Goal: Information Seeking & Learning: Learn about a topic

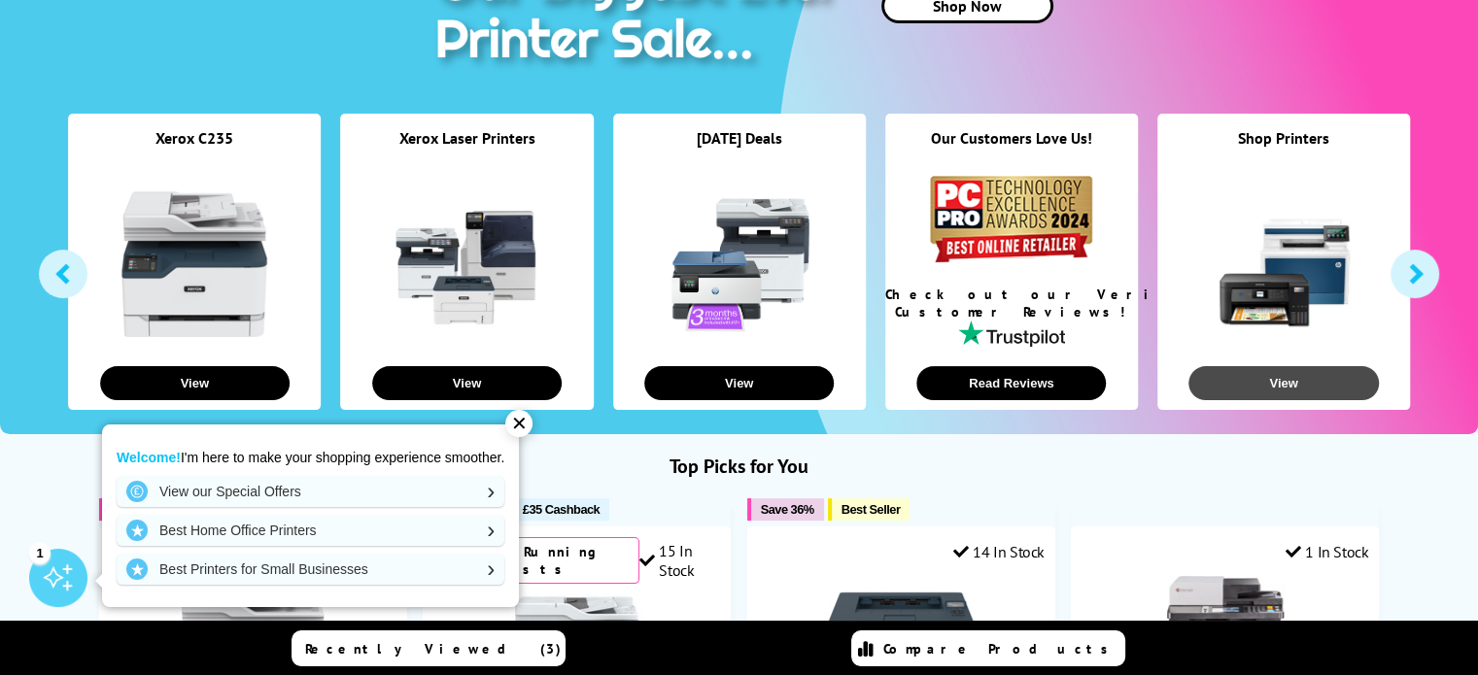
click at [1283, 377] on button "View" at bounding box center [1284, 383] width 190 height 34
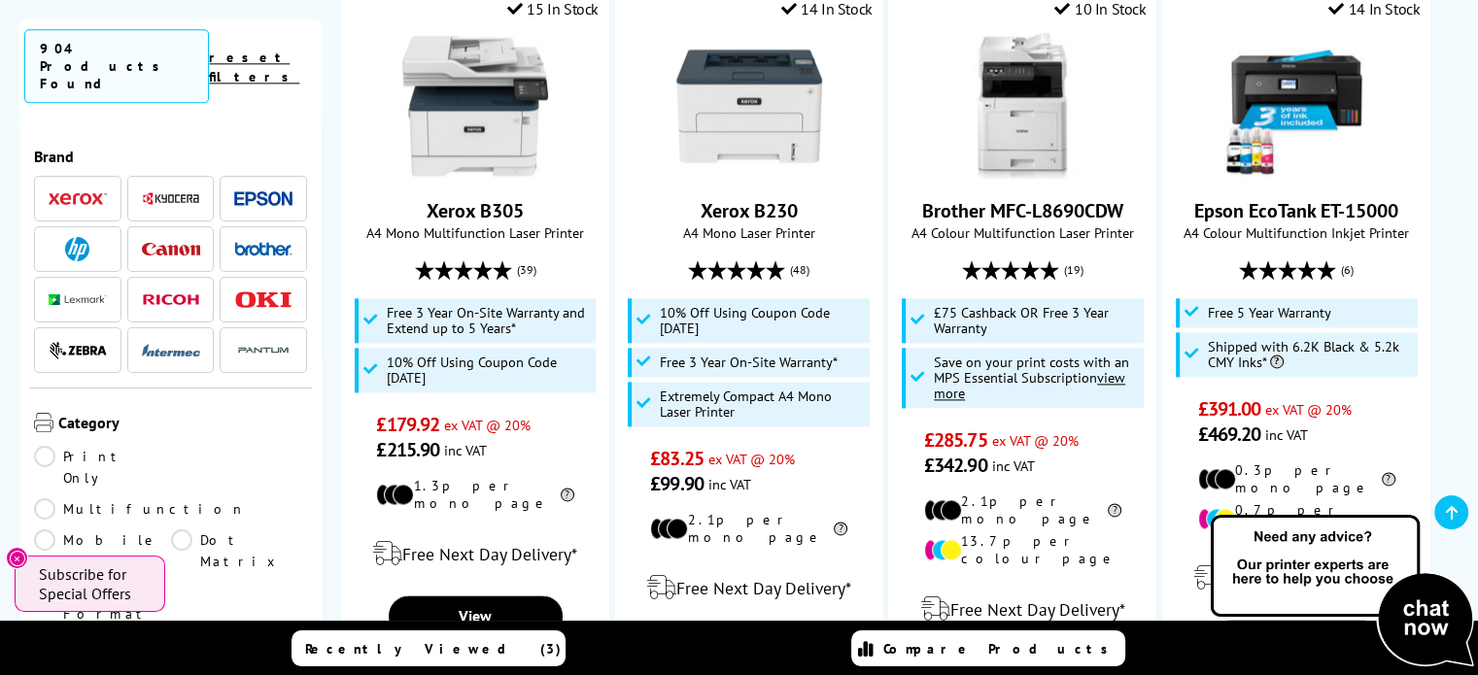
scroll to position [2518, 0]
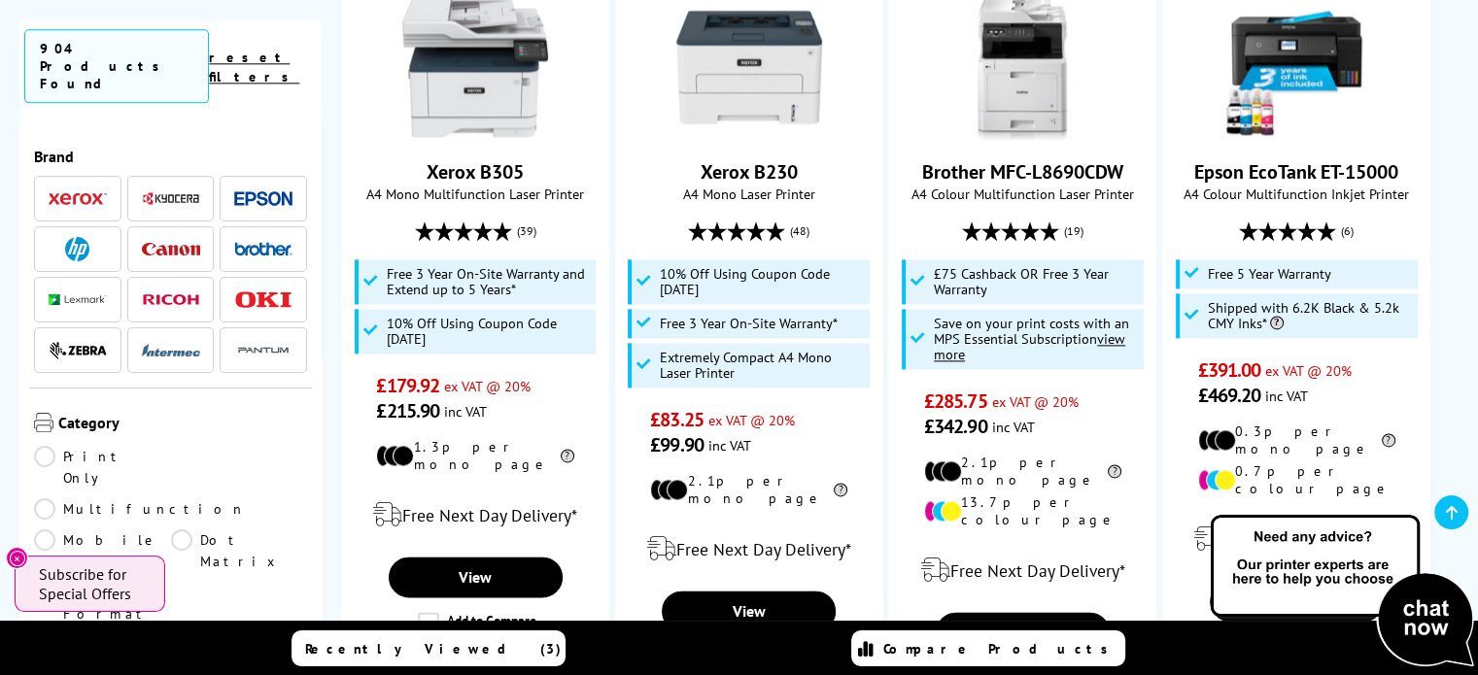
click at [253, 242] on img at bounding box center [263, 249] width 58 height 14
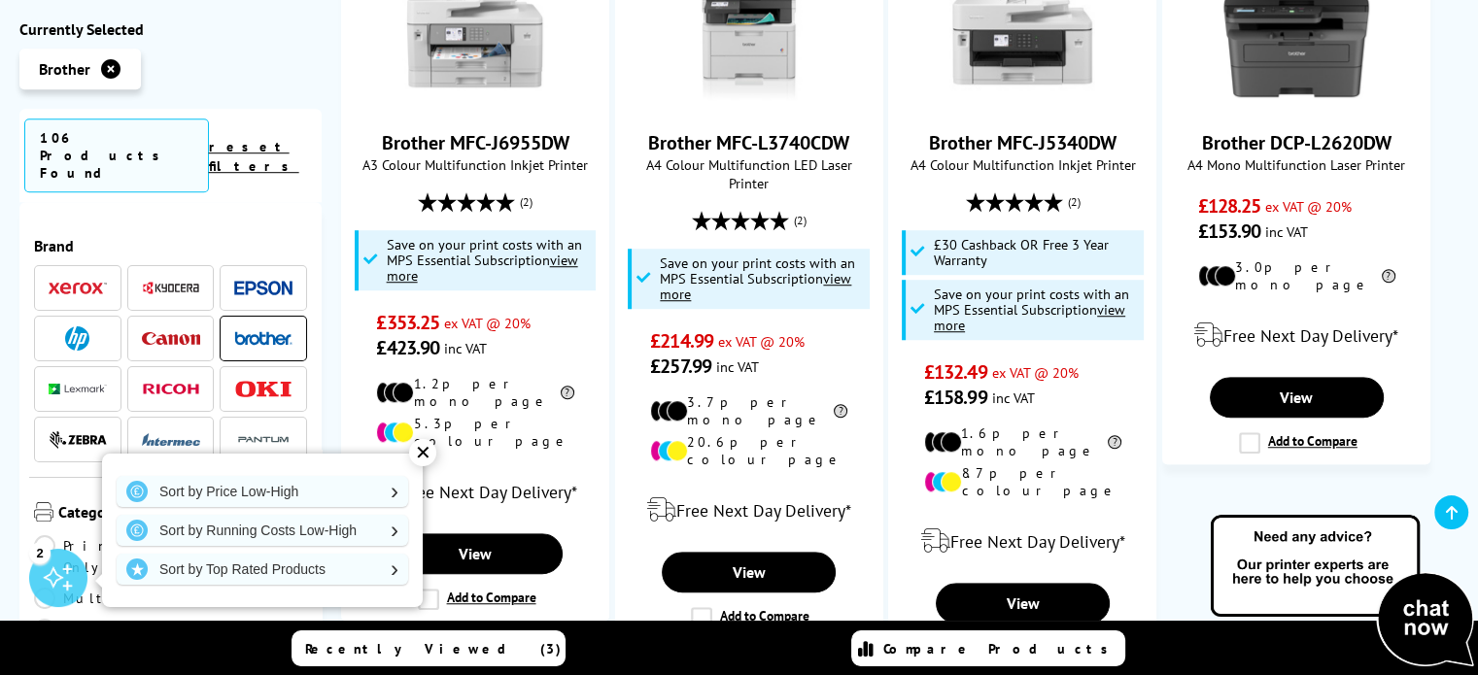
scroll to position [1356, 0]
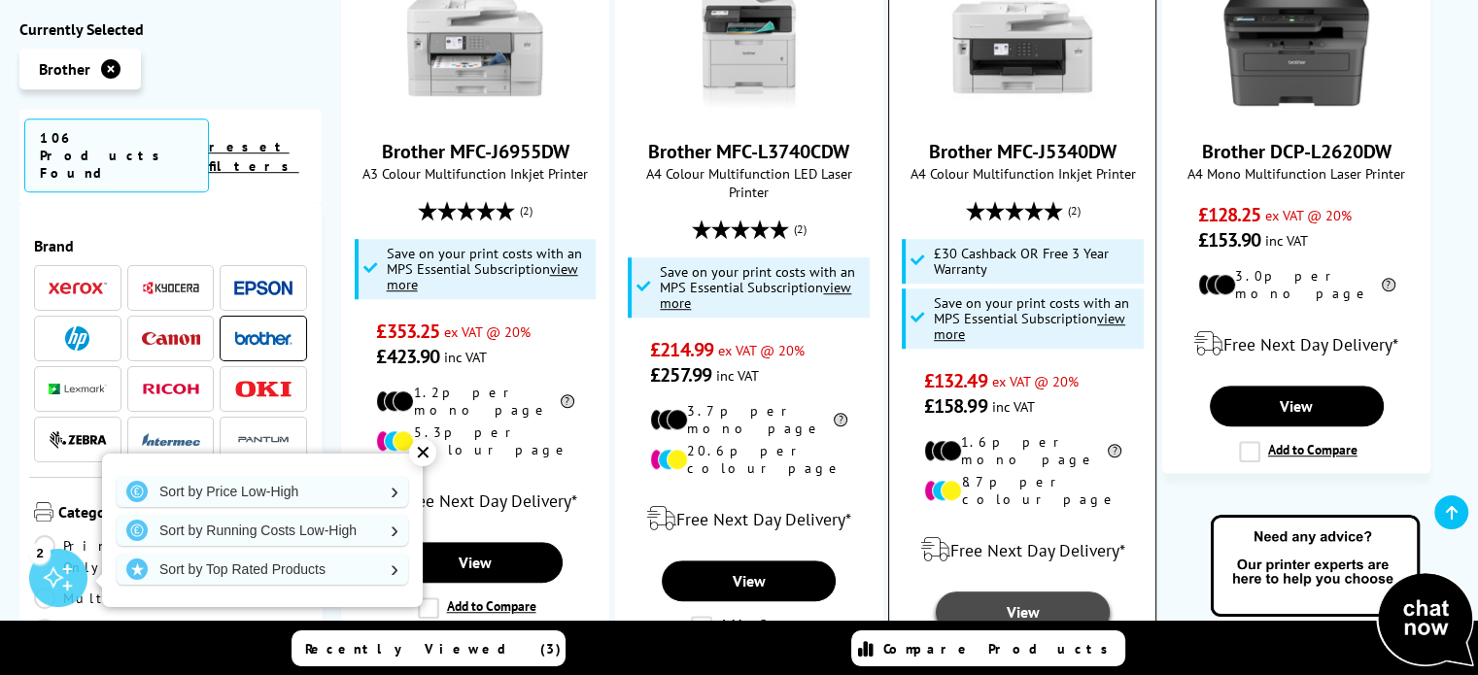
click at [1025, 592] on link "View" at bounding box center [1023, 612] width 174 height 41
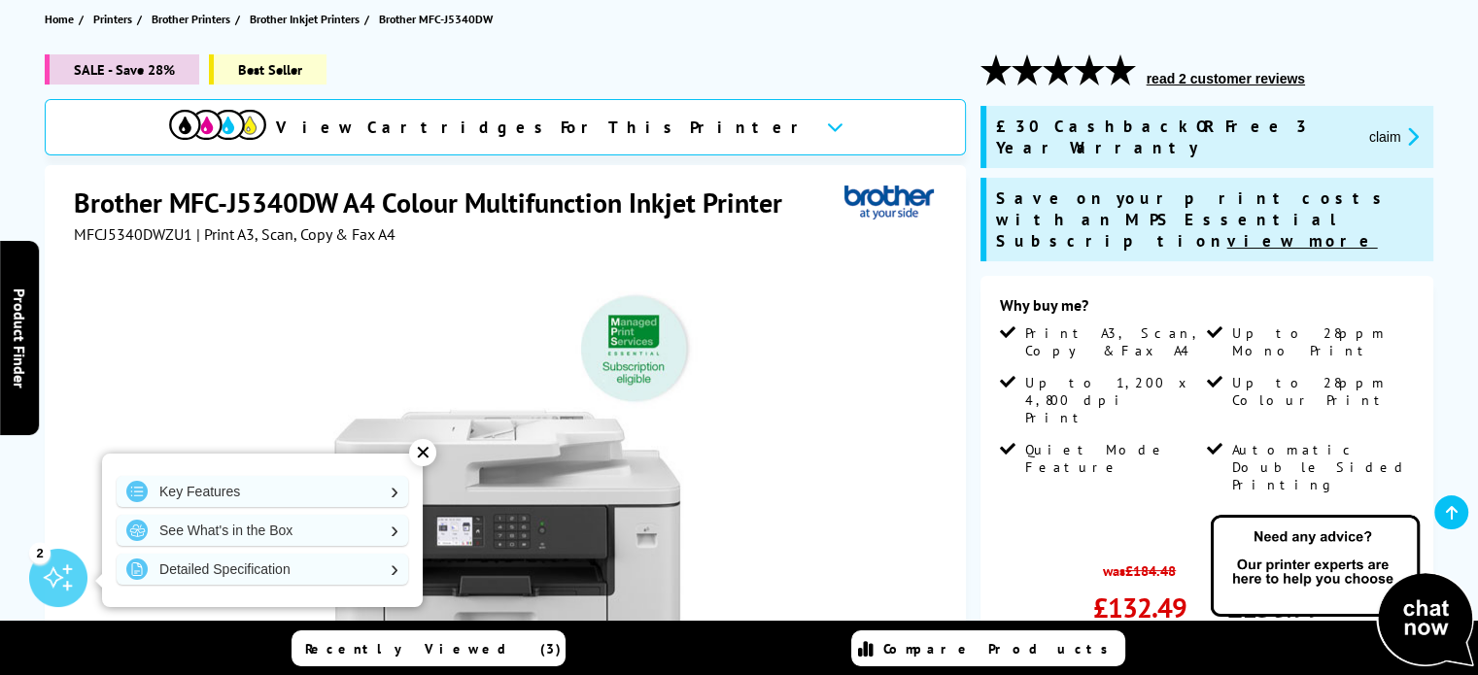
scroll to position [249, 0]
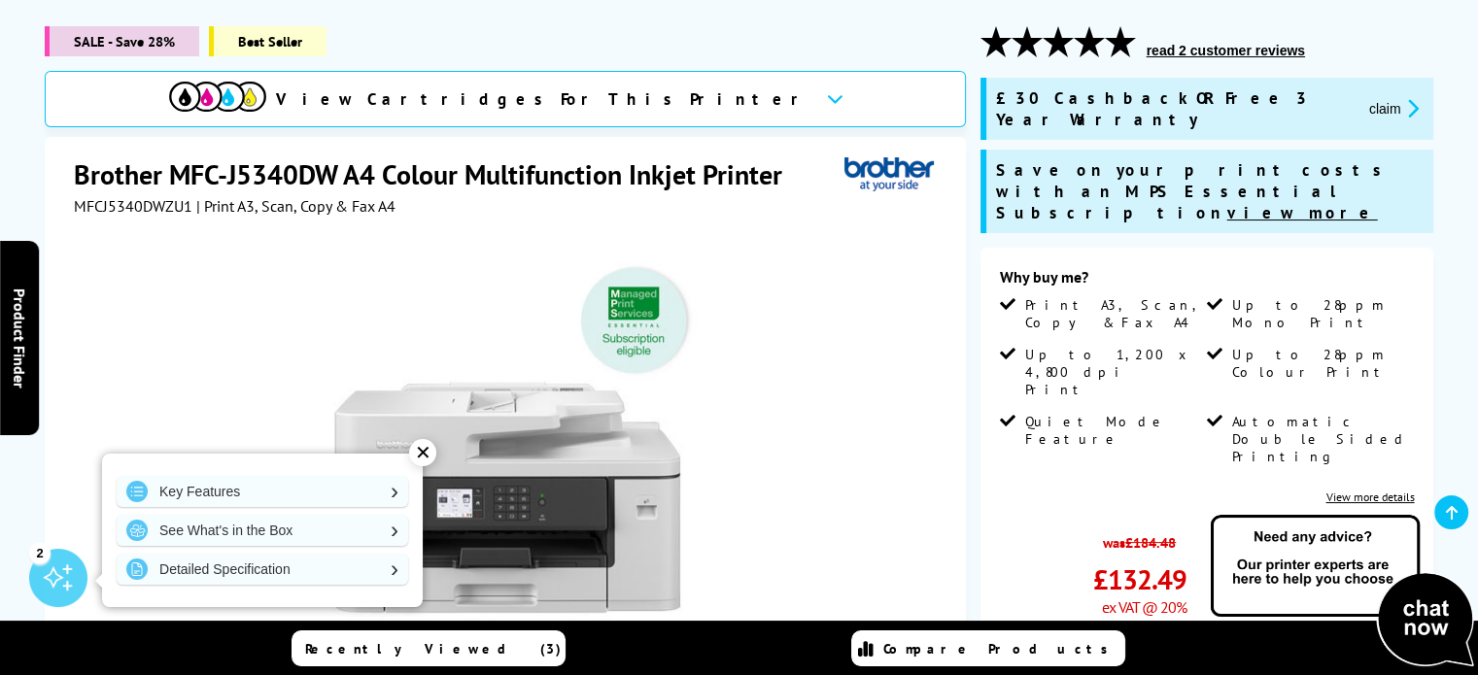
click at [827, 99] on icon at bounding box center [835, 98] width 17 height 11
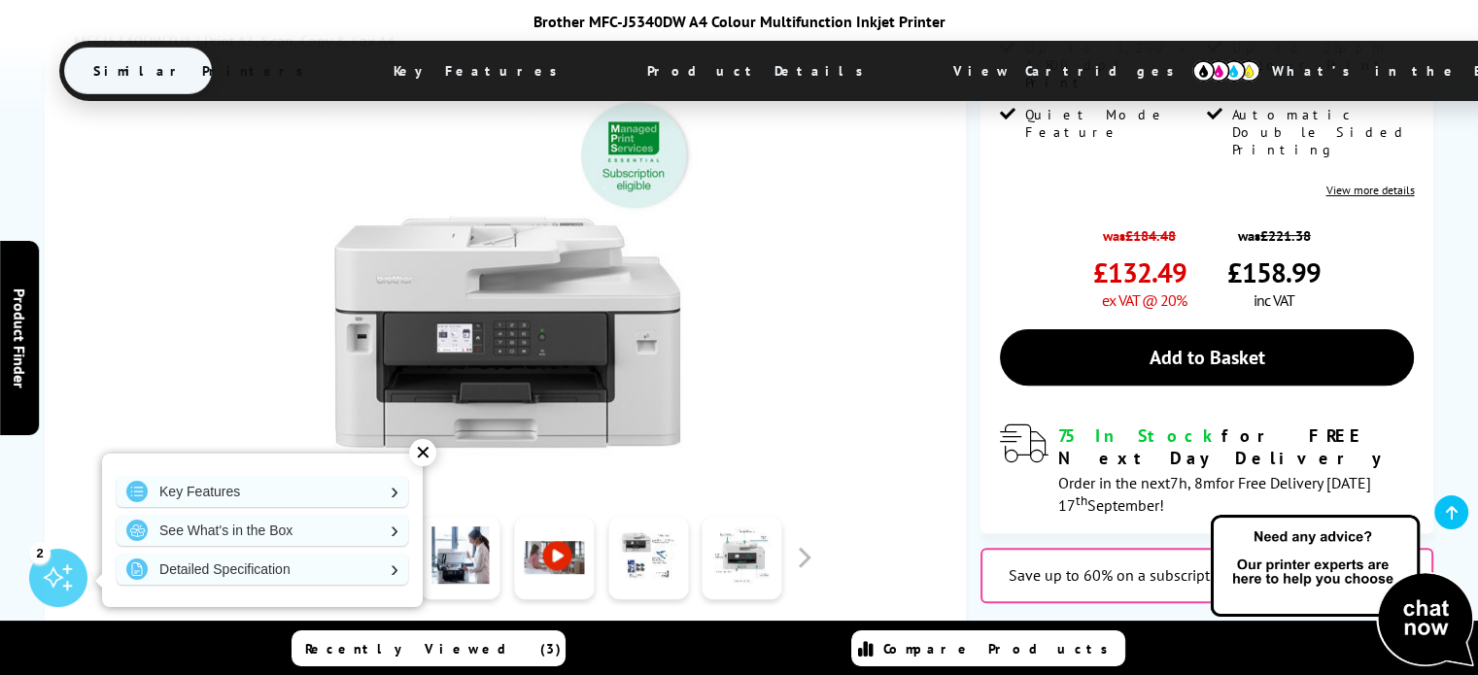
scroll to position [542, 0]
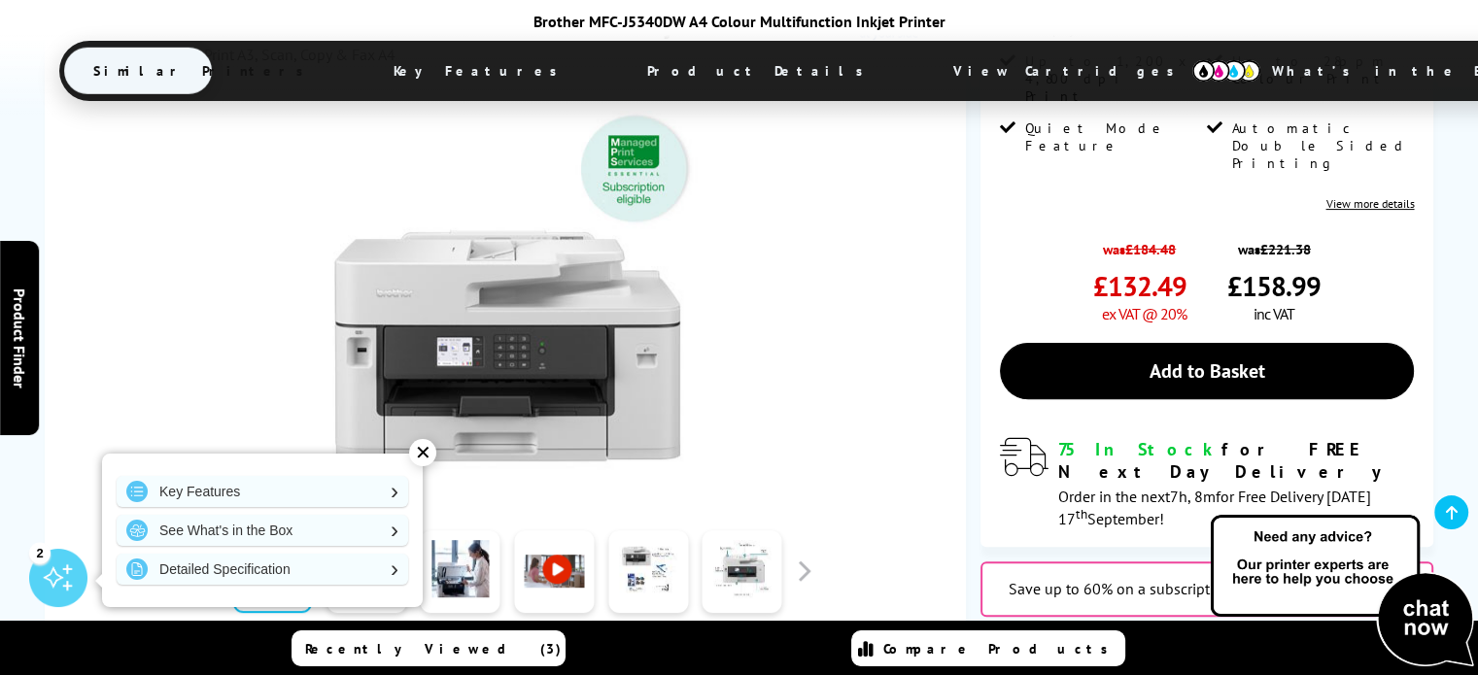
click at [359, 531] on link at bounding box center [367, 572] width 80 height 83
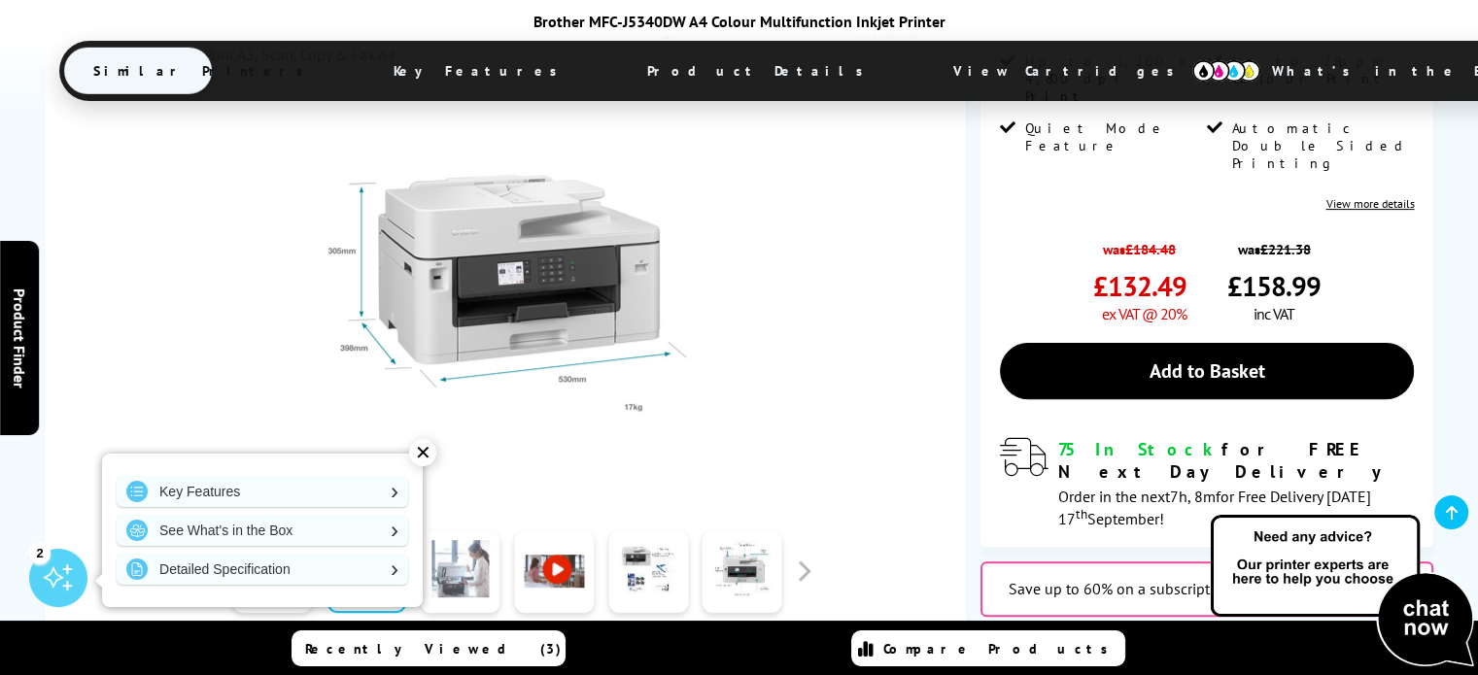
click at [460, 531] on link at bounding box center [461, 572] width 80 height 83
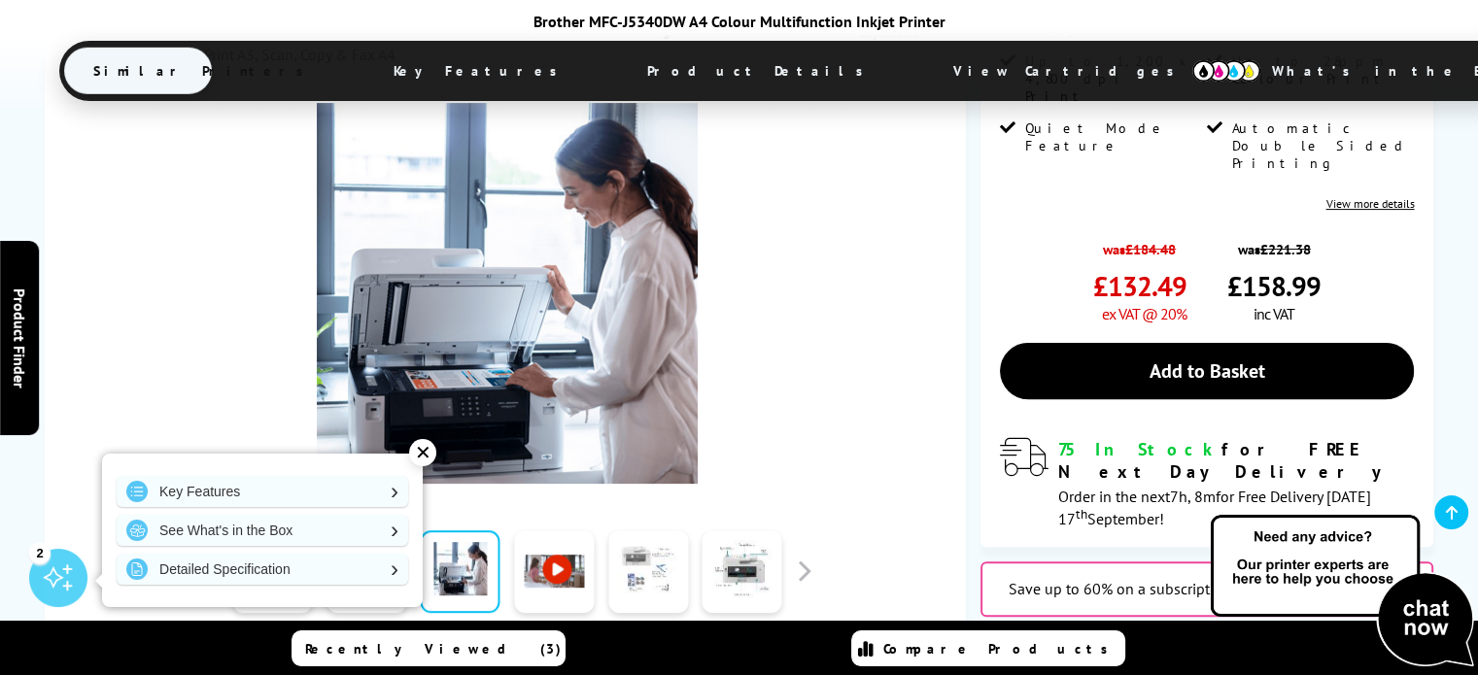
click at [653, 531] on link at bounding box center [648, 572] width 80 height 83
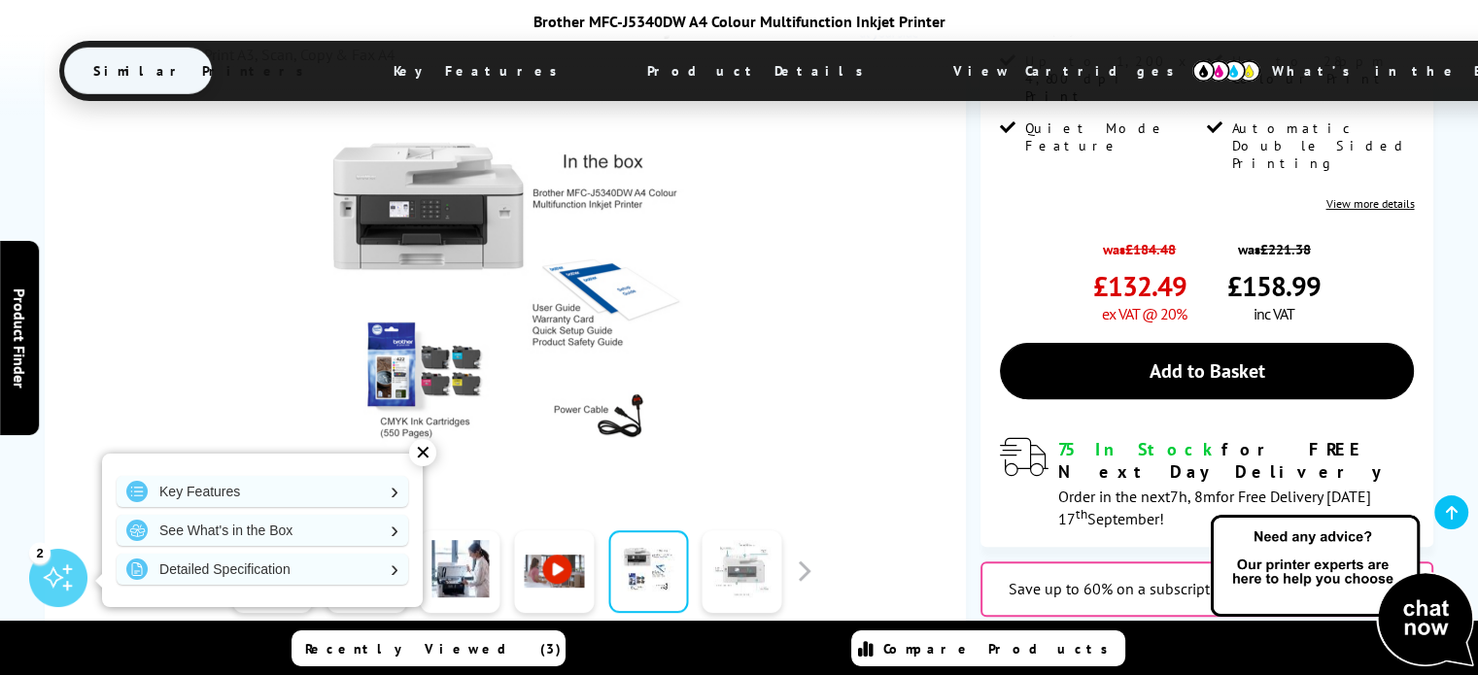
click at [746, 531] on link at bounding box center [743, 572] width 80 height 83
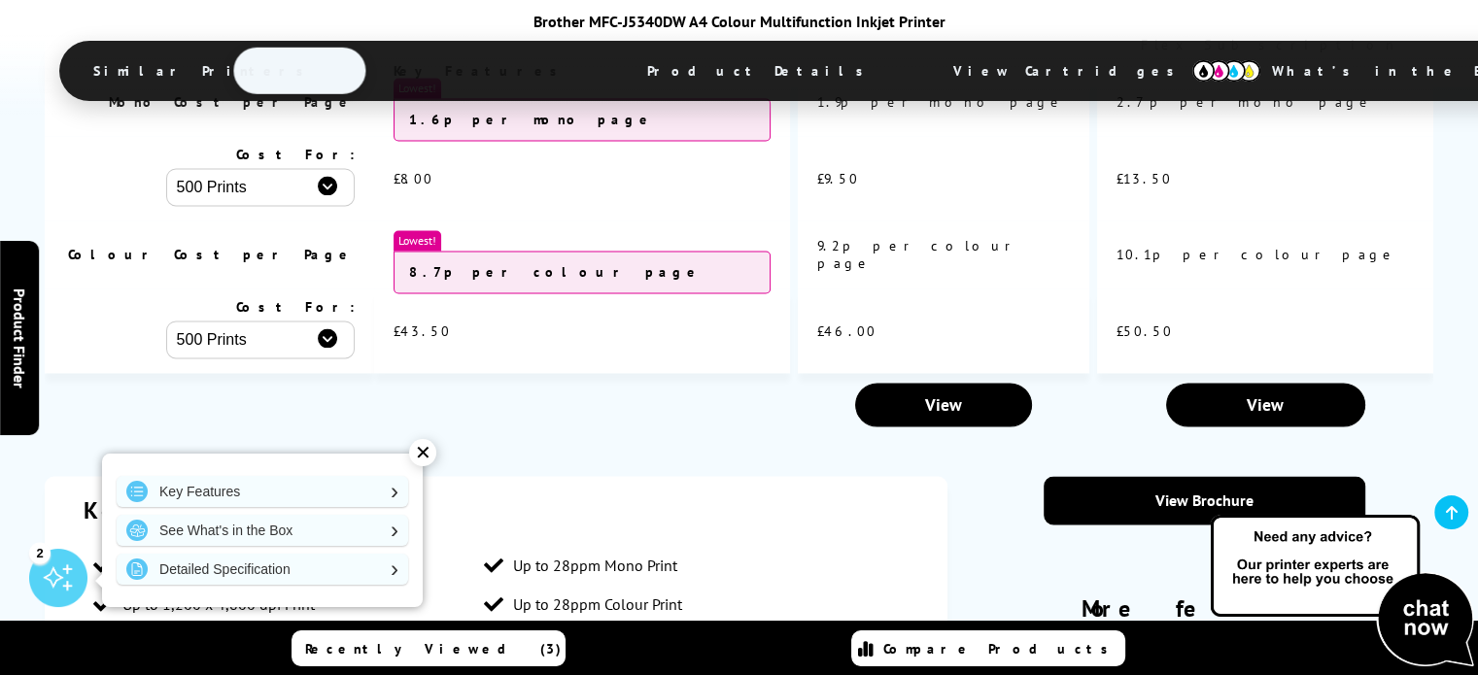
scroll to position [3182, 0]
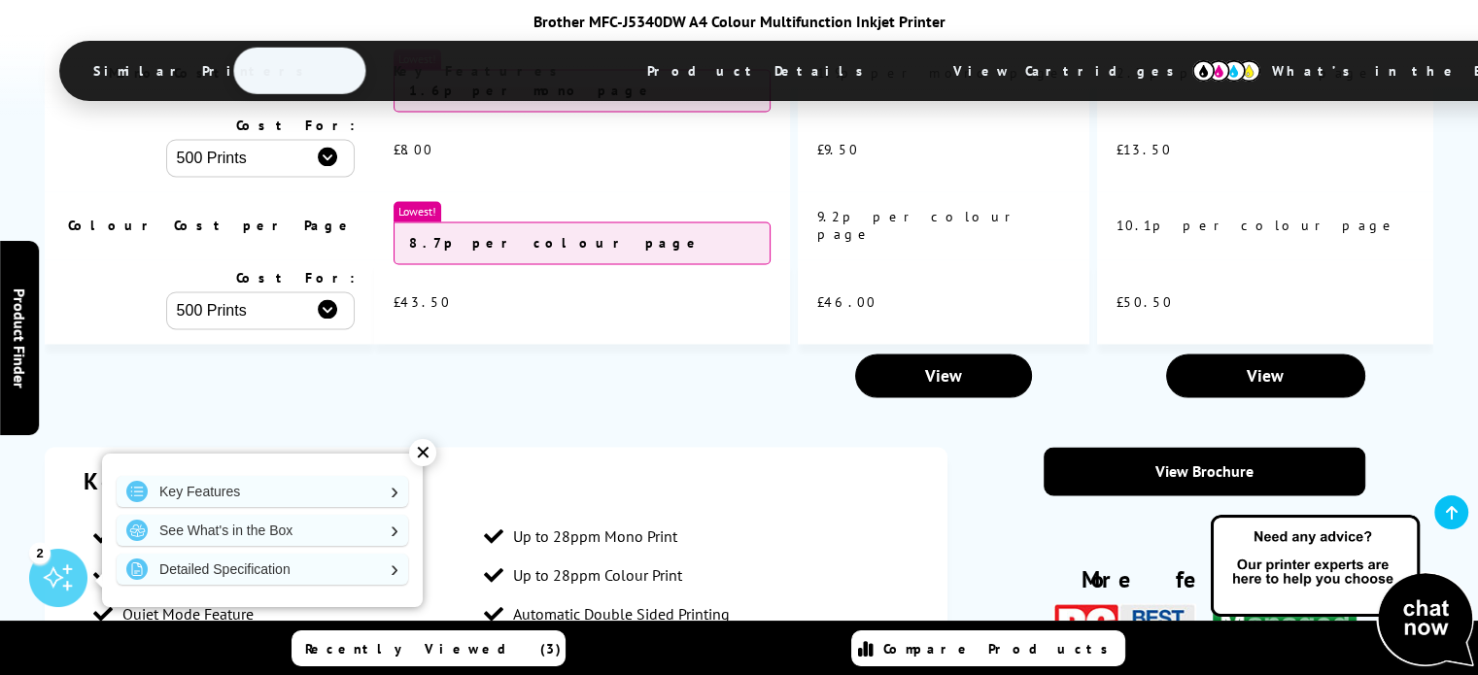
click at [426, 449] on div "✕" at bounding box center [422, 452] width 27 height 27
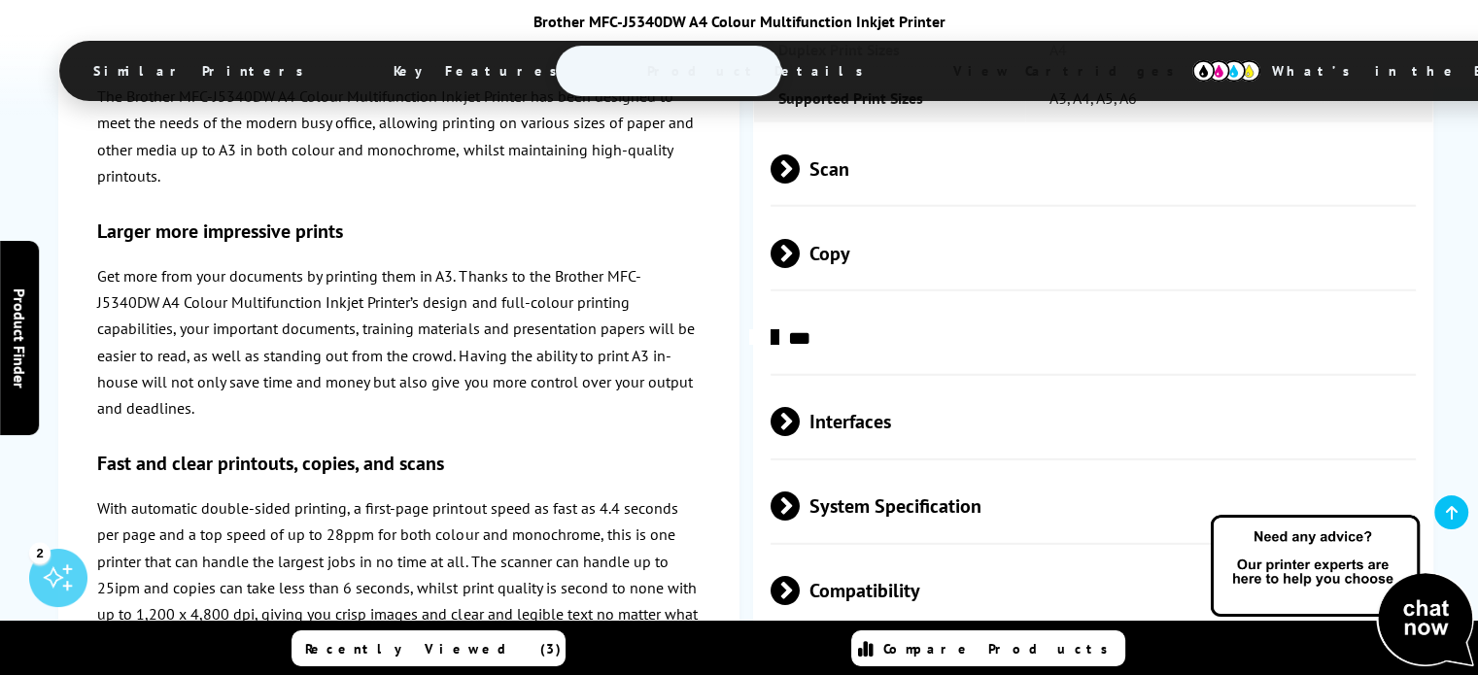
scroll to position [5482, 0]
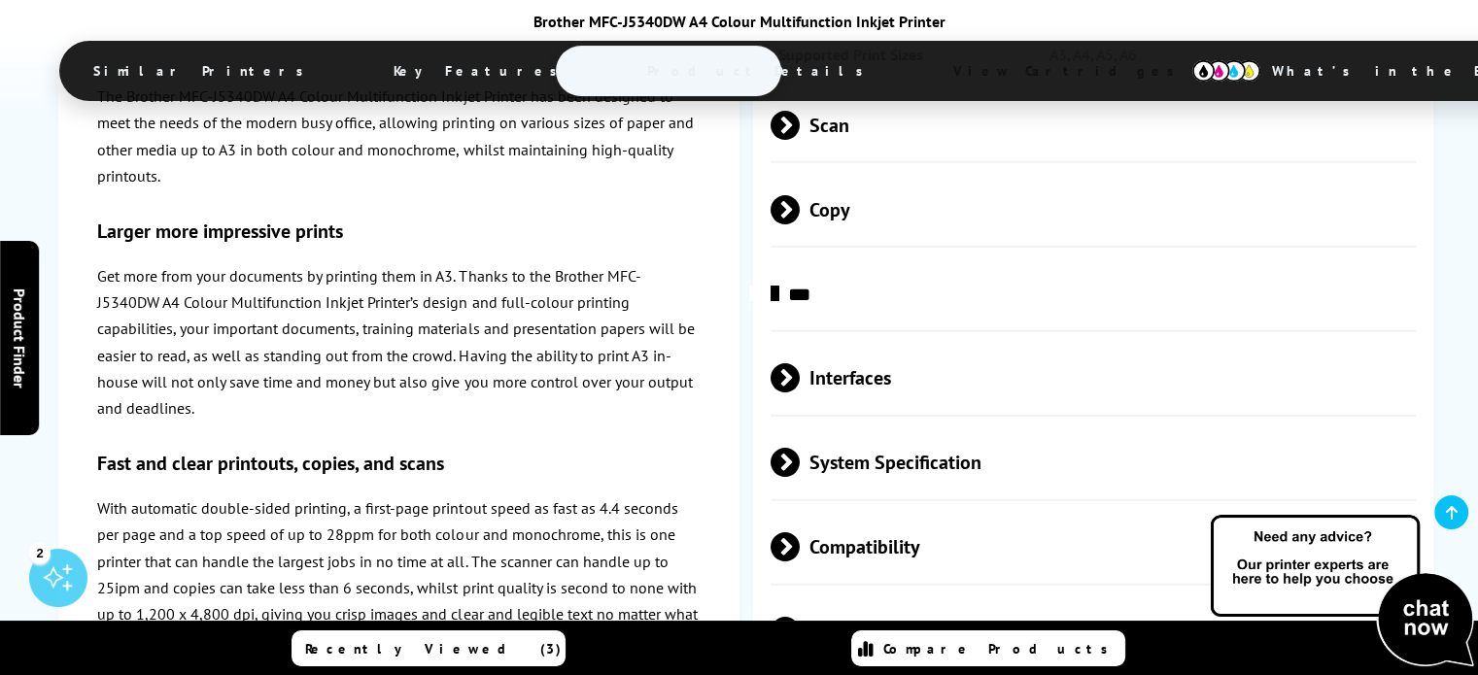
click at [800, 533] on span at bounding box center [800, 547] width 0 height 29
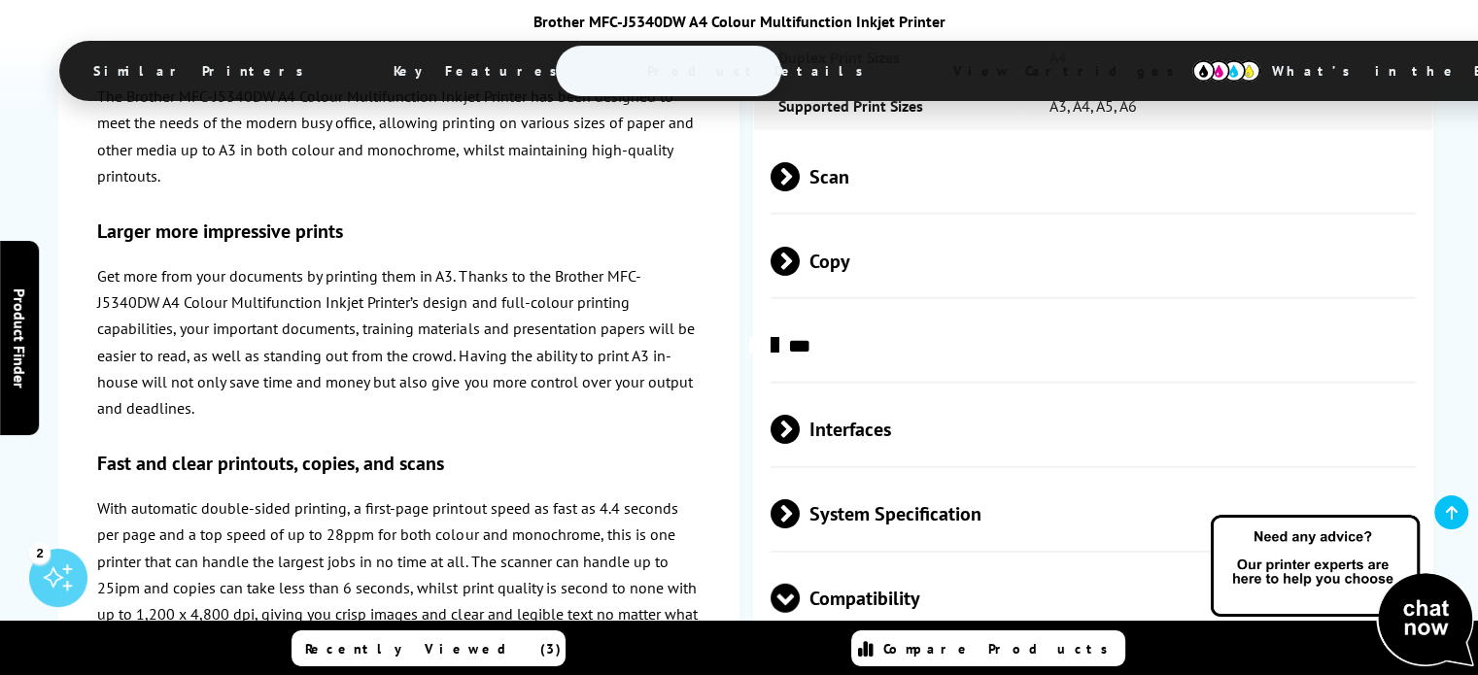
scroll to position [5387, 0]
